Goal: Task Accomplishment & Management: Manage account settings

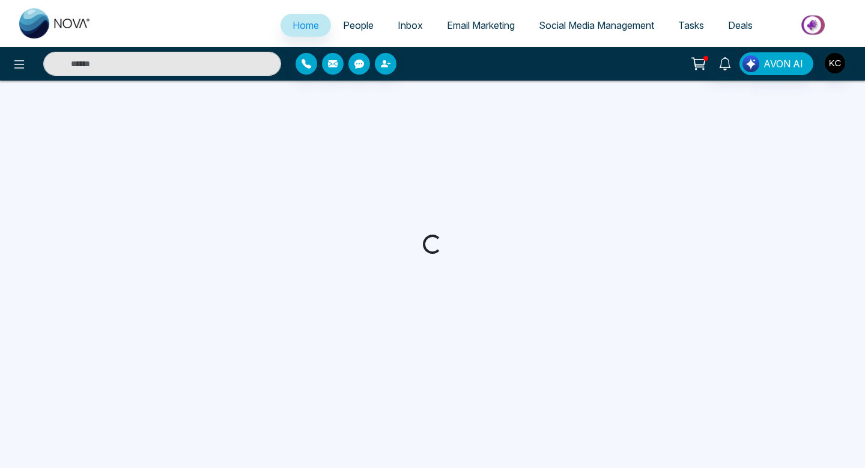
select select "*"
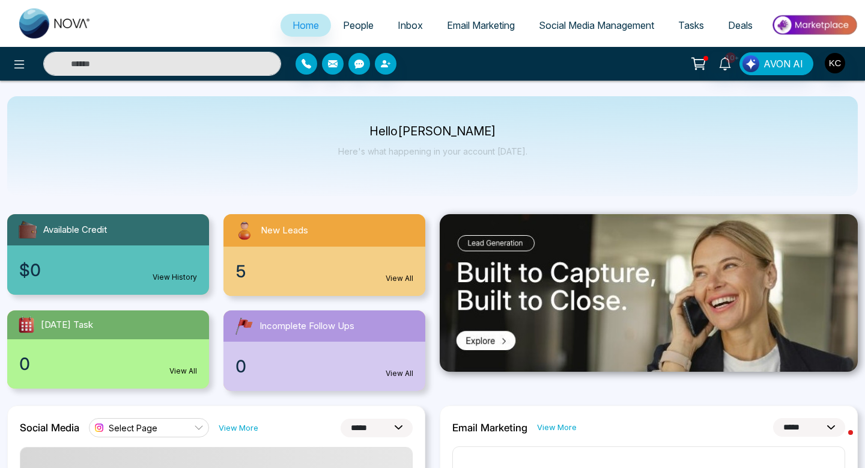
click at [401, 276] on link "View All" at bounding box center [400, 278] width 28 height 11
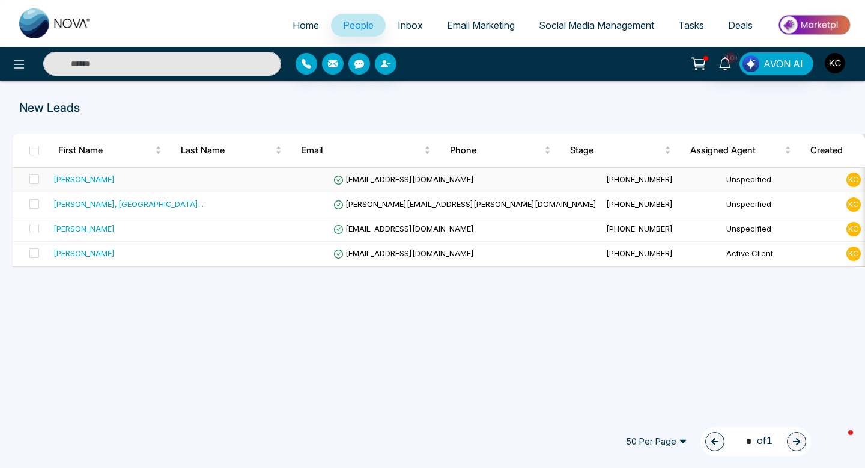
click at [165, 183] on div "[PERSON_NAME]" at bounding box center [128, 179] width 150 height 12
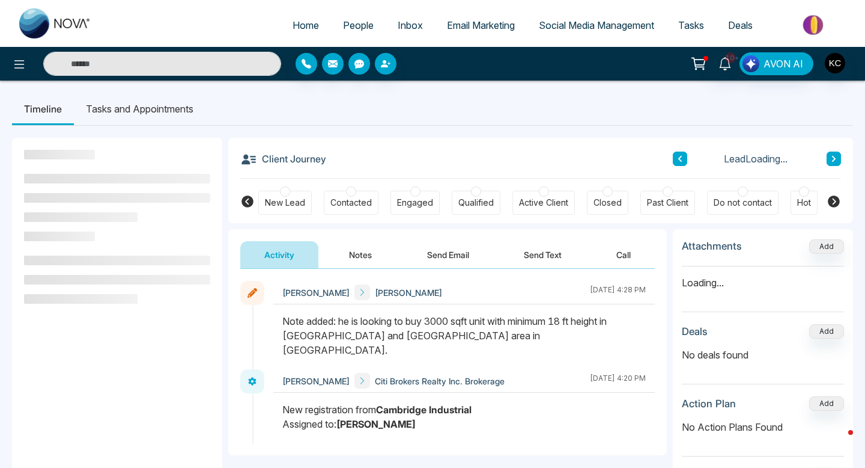
click at [353, 198] on div "Contacted" at bounding box center [350, 202] width 41 height 12
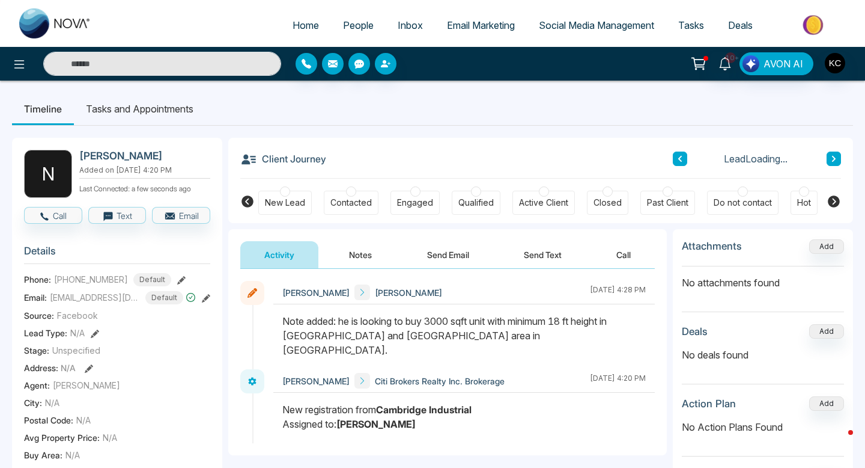
click at [349, 190] on div at bounding box center [351, 191] width 10 height 10
click at [411, 190] on div at bounding box center [415, 191] width 10 height 10
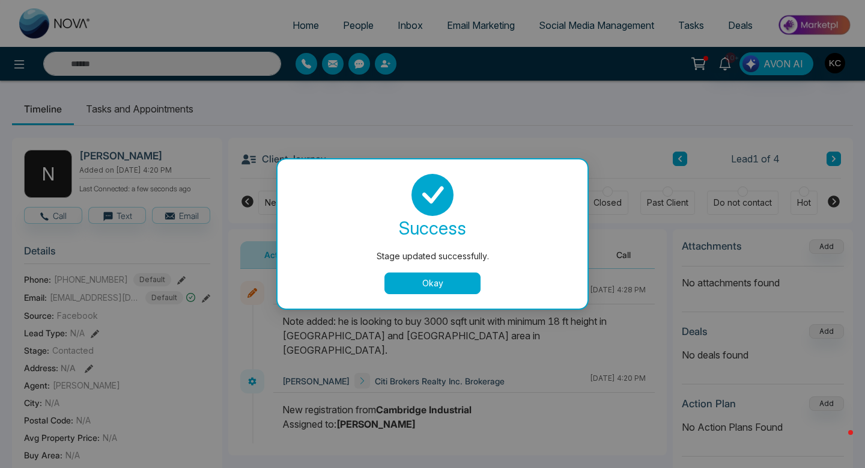
click at [422, 290] on button "Okay" at bounding box center [433, 283] width 96 height 22
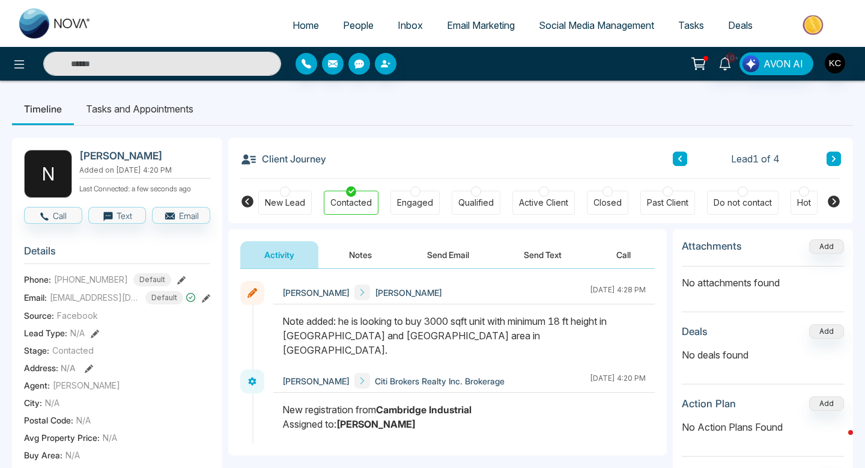
click at [412, 195] on div at bounding box center [415, 191] width 10 height 10
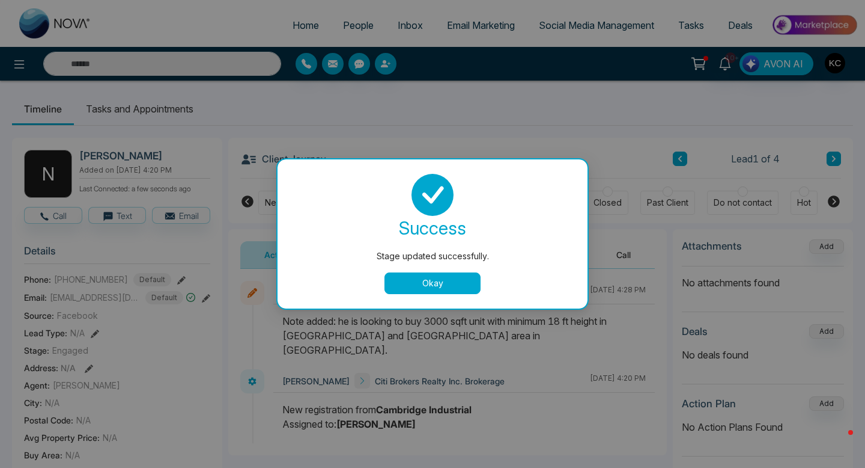
click at [431, 281] on button "Okay" at bounding box center [433, 283] width 96 height 22
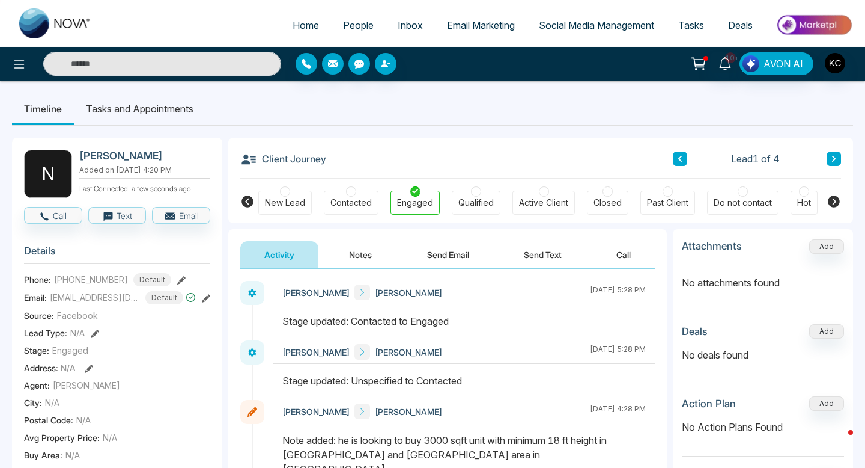
click at [207, 302] on icon at bounding box center [206, 298] width 8 height 8
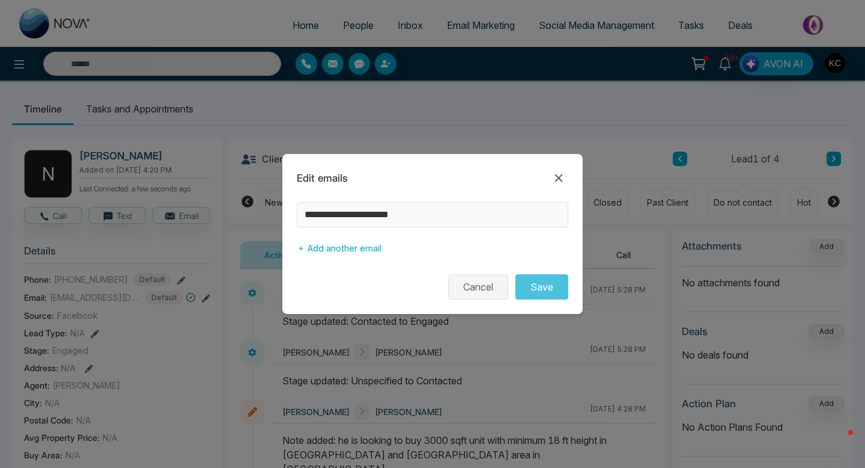
click at [468, 282] on button "Cancel" at bounding box center [478, 286] width 60 height 25
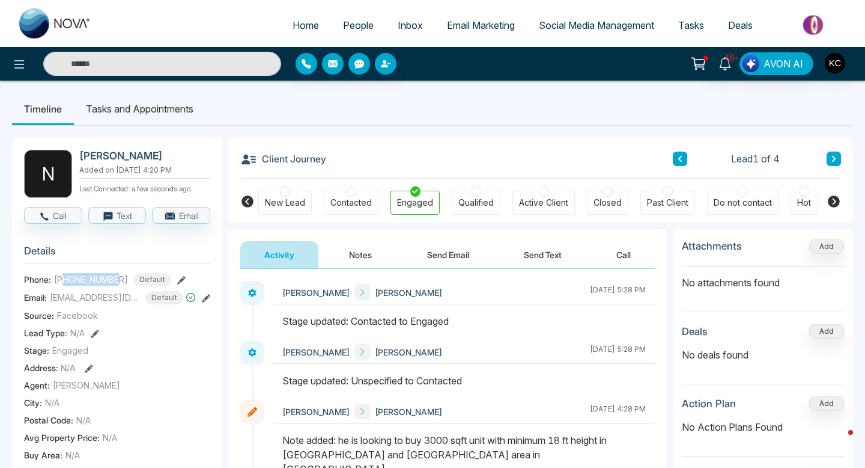
drag, startPoint x: 64, startPoint y: 284, endPoint x: 119, endPoint y: 285, distance: 55.3
click at [119, 285] on div "[PHONE_NUMBER] Default" at bounding box center [112, 279] width 117 height 13
copy span "6477604893"
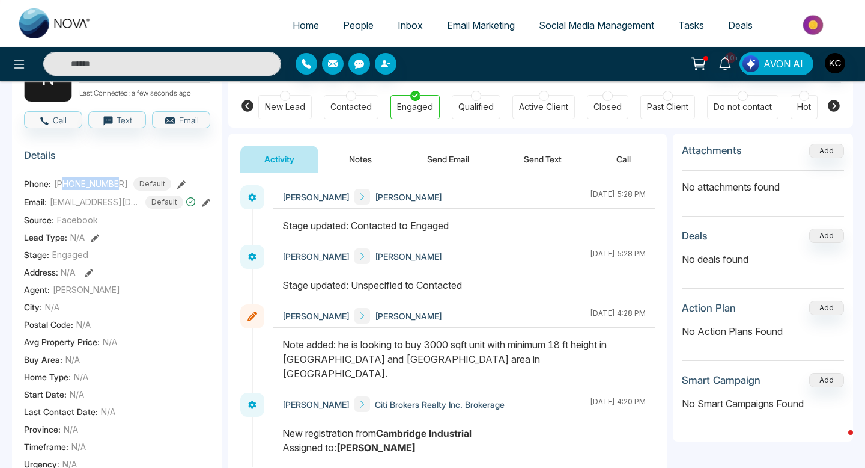
scroll to position [111, 0]
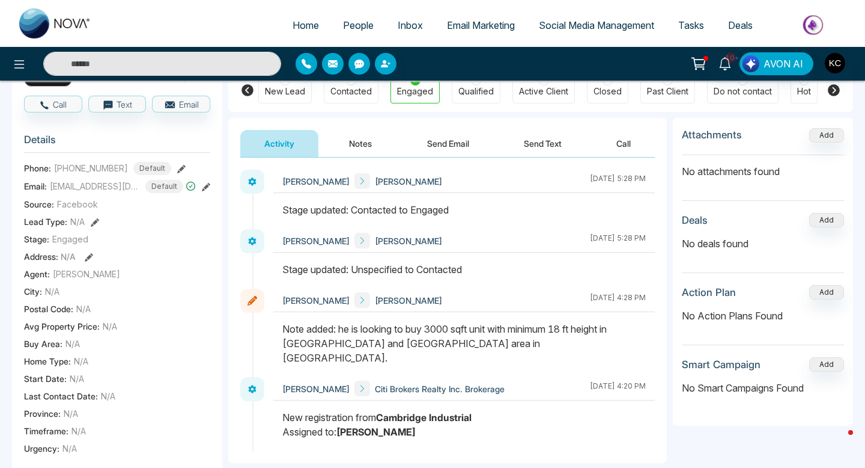
drag, startPoint x: 341, startPoint y: 327, endPoint x: 499, endPoint y: 347, distance: 158.7
click at [499, 347] on div "Note added: he is looking to buy 3000 sqft unit with minimum 18 ft height in [G…" at bounding box center [464, 342] width 364 height 43
